Goal: Task Accomplishment & Management: Manage account settings

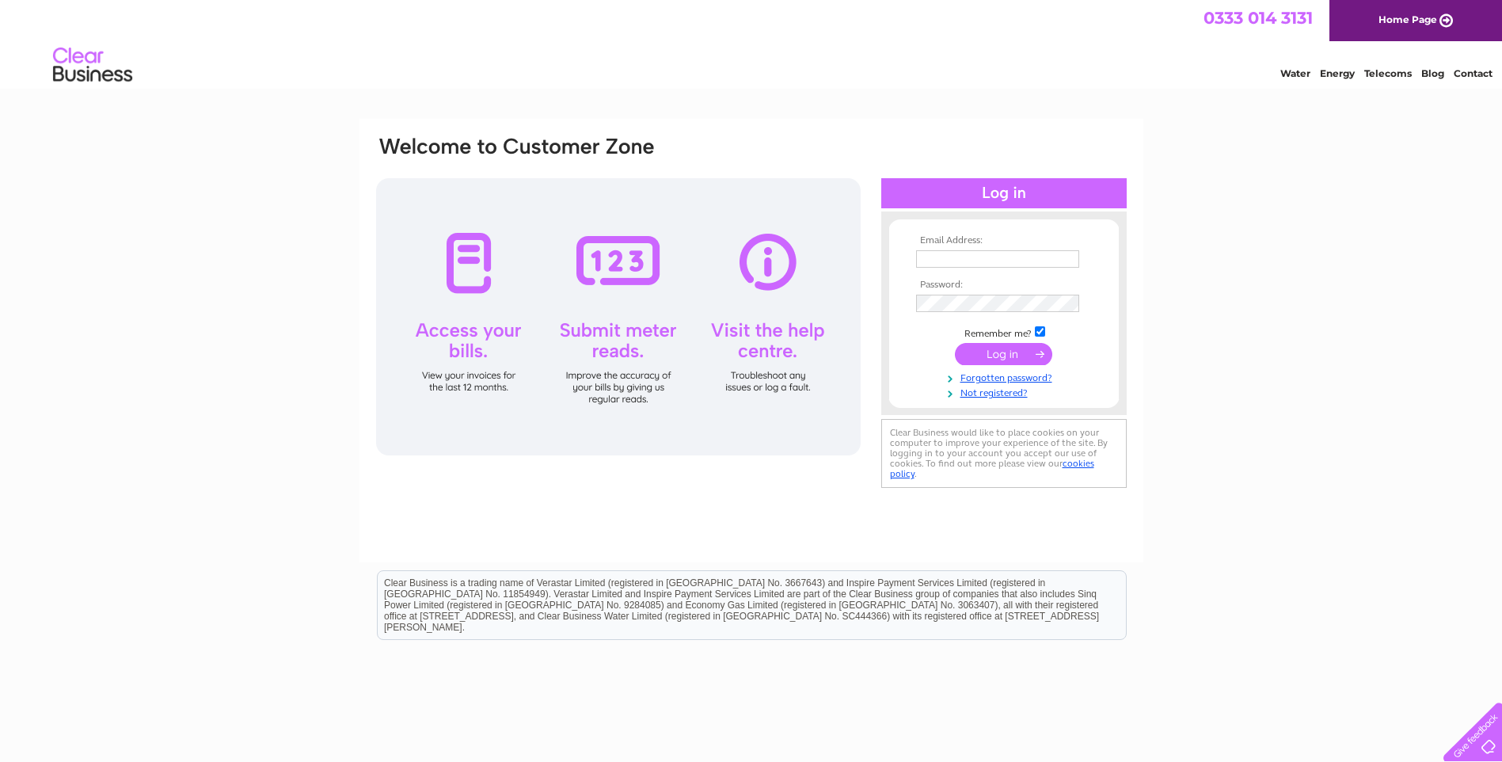
type input "[EMAIL_ADDRESS][DOMAIN_NAME]"
click at [1010, 352] on input "submit" at bounding box center [1003, 354] width 97 height 22
click at [994, 355] on input "submit" at bounding box center [1003, 354] width 97 height 22
click at [466, 272] on div at bounding box center [618, 316] width 485 height 277
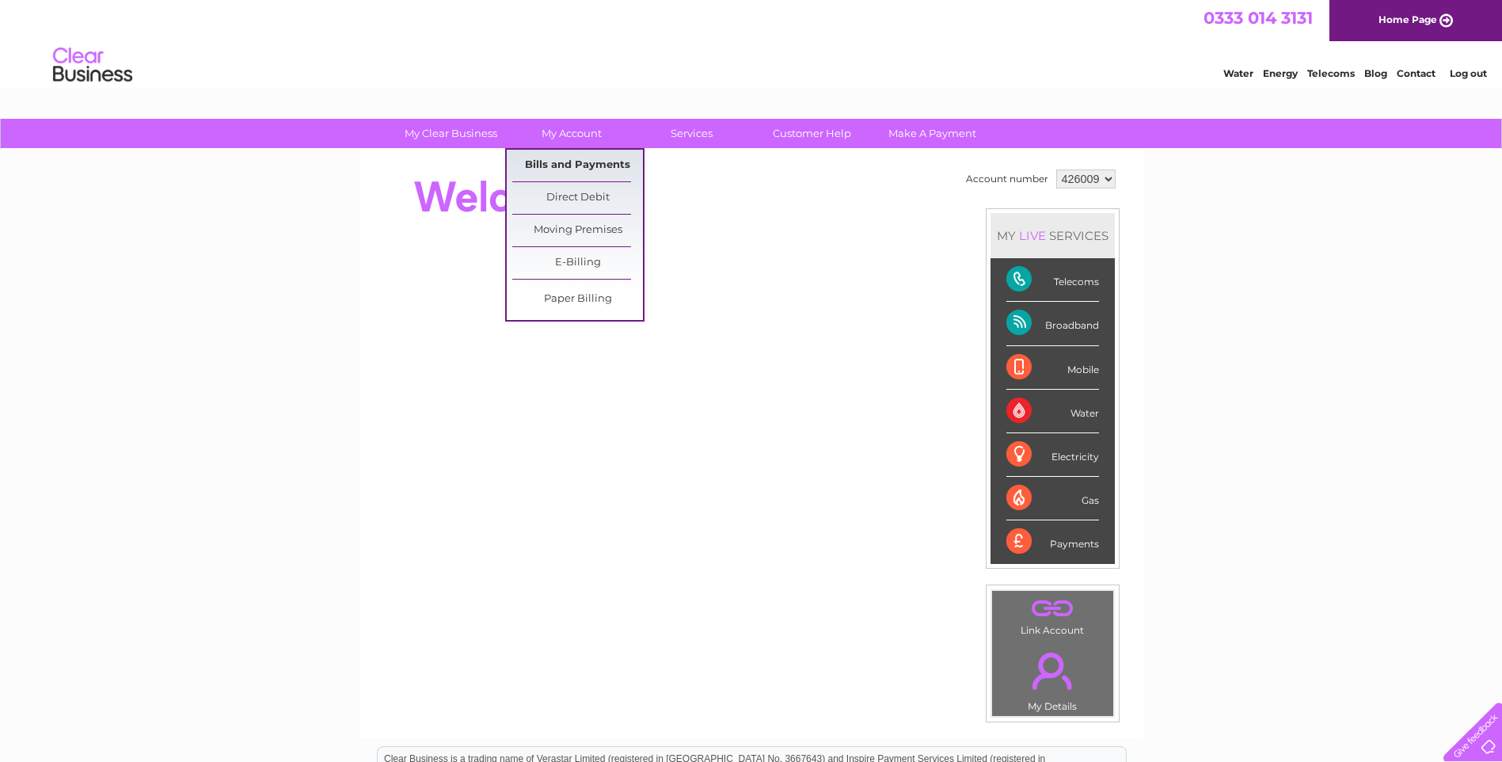
click at [572, 166] on link "Bills and Payments" at bounding box center [577, 166] width 131 height 32
click at [554, 295] on link "Paper Billing" at bounding box center [577, 299] width 131 height 32
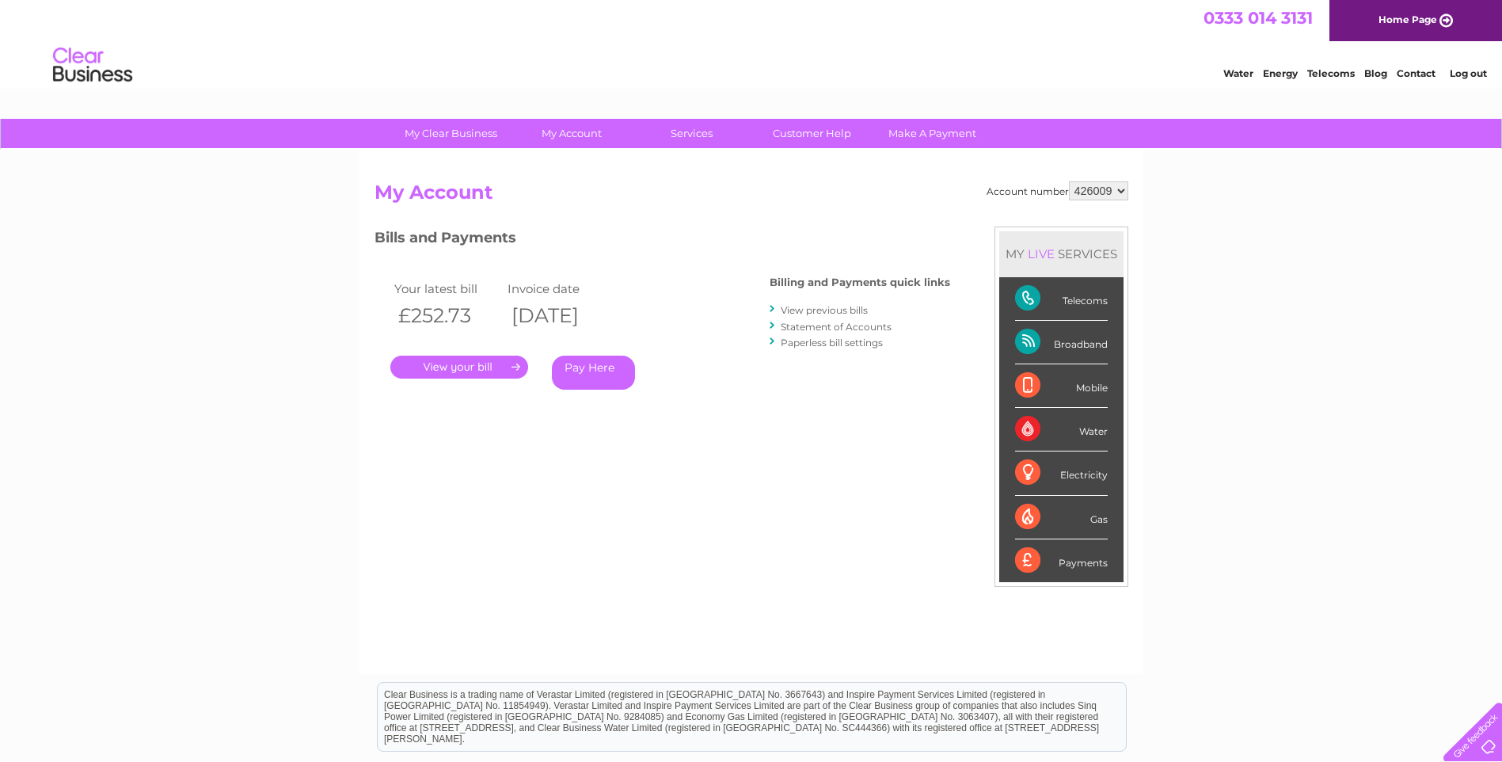
click at [474, 364] on link "." at bounding box center [459, 367] width 138 height 23
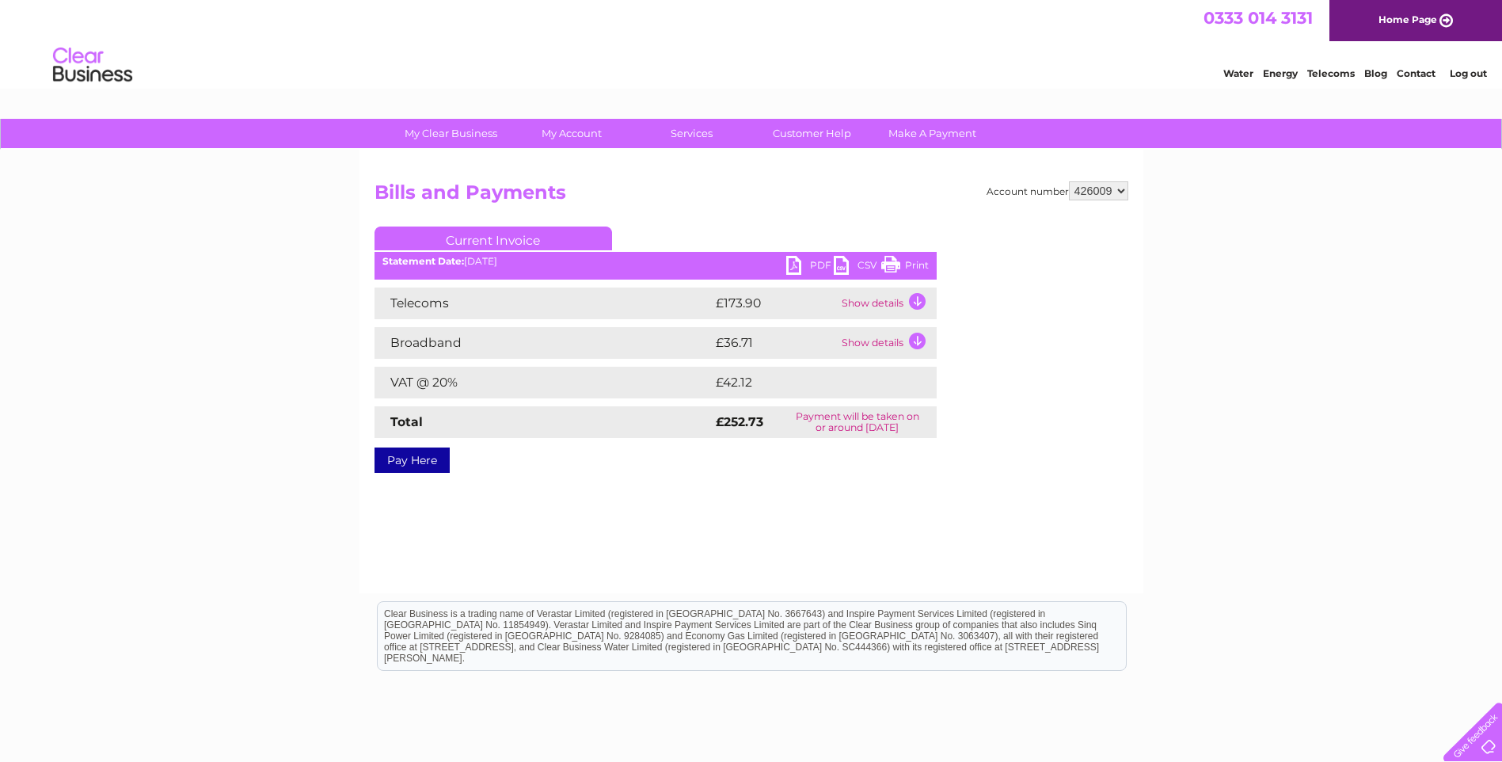
click at [814, 261] on link "PDF" at bounding box center [810, 267] width 48 height 23
